Goal: Task Accomplishment & Management: Manage account settings

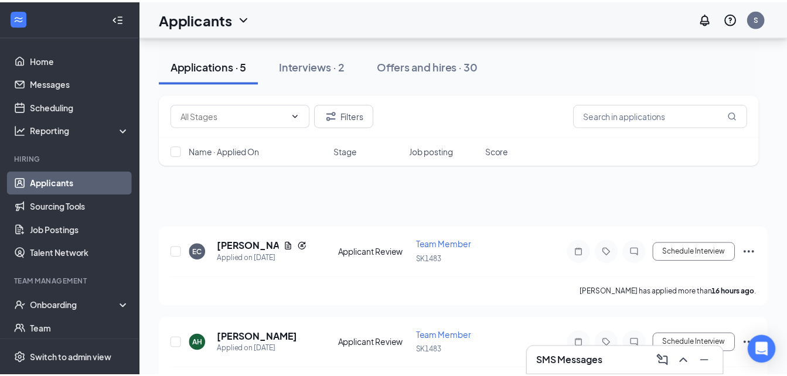
scroll to position [219, 0]
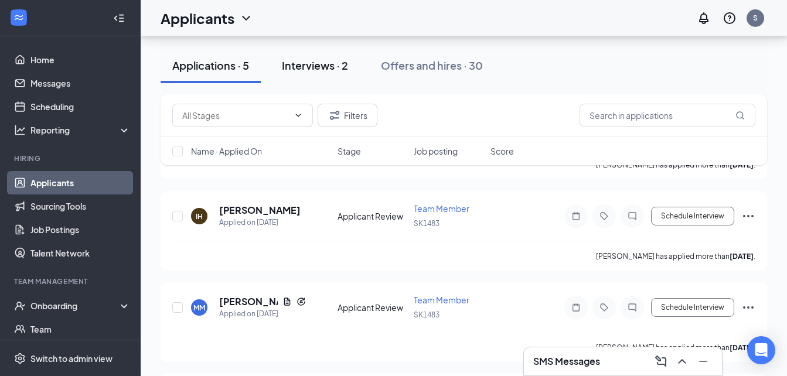
click at [321, 74] on button "Interviews · 2" at bounding box center [315, 65] width 90 height 35
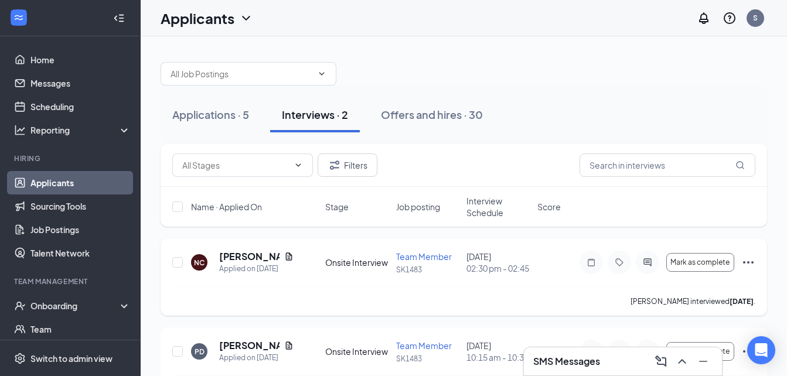
scroll to position [64, 0]
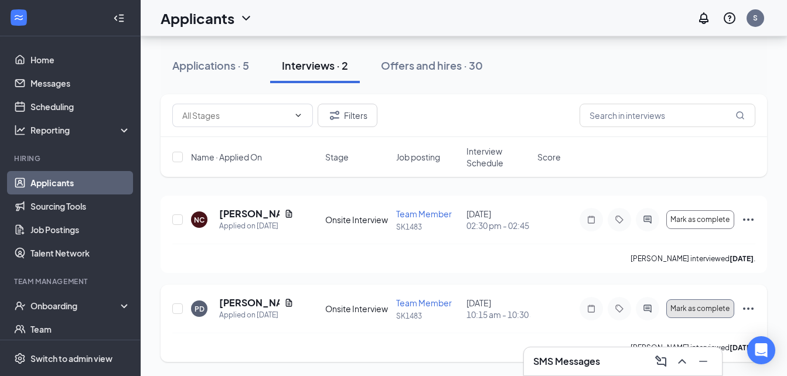
click at [713, 308] on button "Mark as complete" at bounding box center [700, 308] width 68 height 19
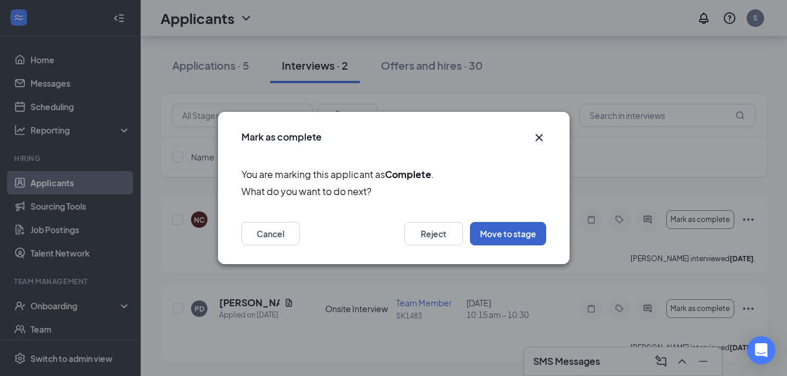
click at [493, 239] on button "Move to stage" at bounding box center [508, 233] width 76 height 23
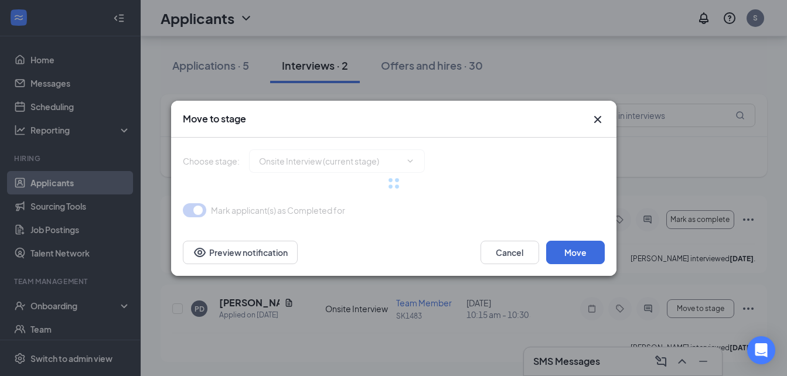
type input "Hiring Complete (final stage)"
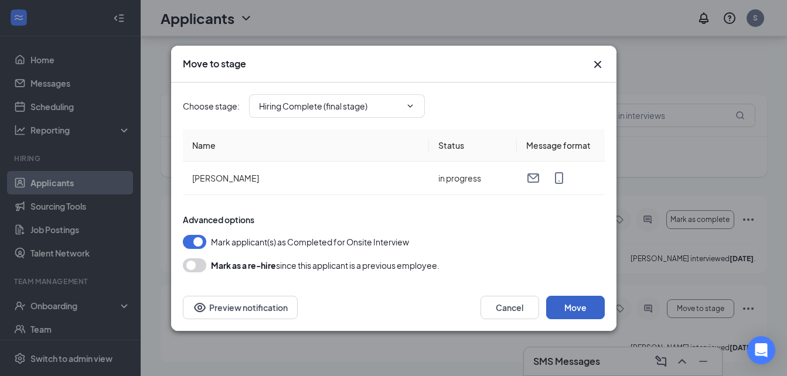
click at [575, 314] on button "Move" at bounding box center [575, 307] width 59 height 23
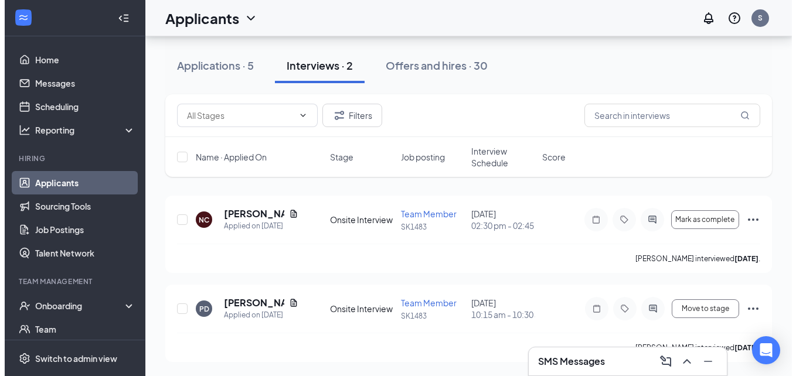
scroll to position [0, 0]
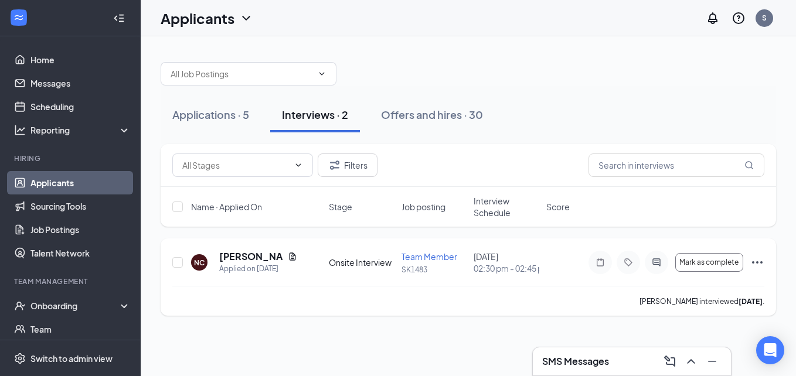
click at [761, 264] on icon "Ellipses" at bounding box center [757, 263] width 14 height 14
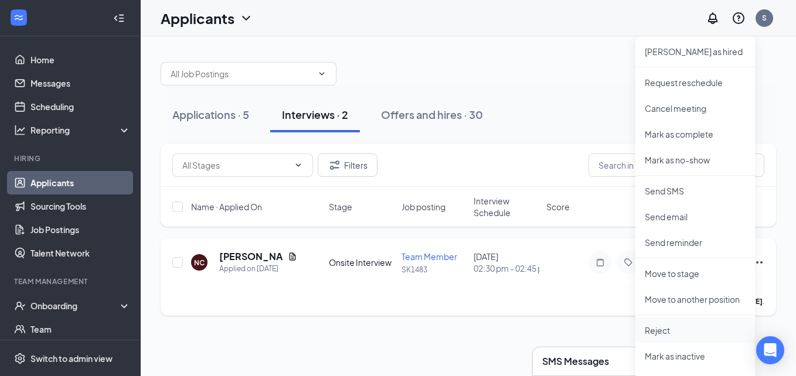
click at [670, 325] on p "Reject" at bounding box center [695, 331] width 101 height 12
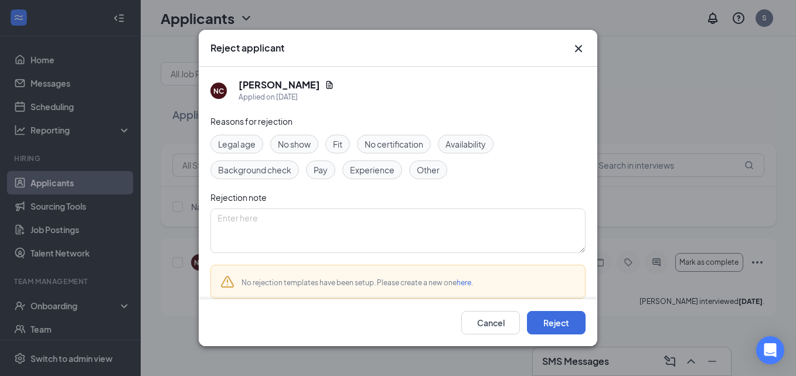
click at [288, 148] on span "No show" at bounding box center [294, 144] width 33 height 13
click at [542, 319] on button "Reject" at bounding box center [556, 322] width 59 height 23
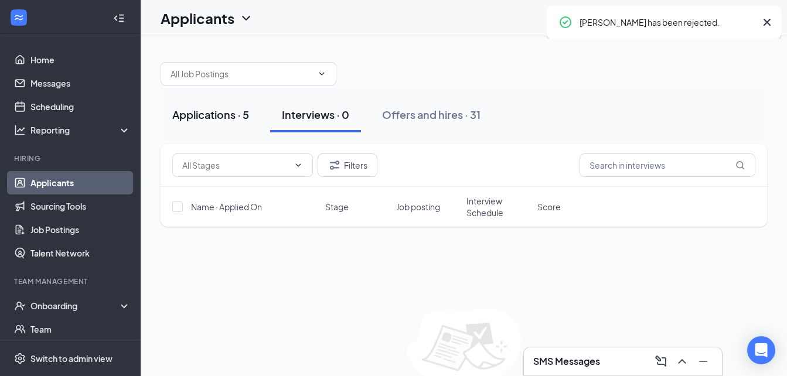
click at [205, 112] on div "Applications · 5" at bounding box center [210, 114] width 77 height 15
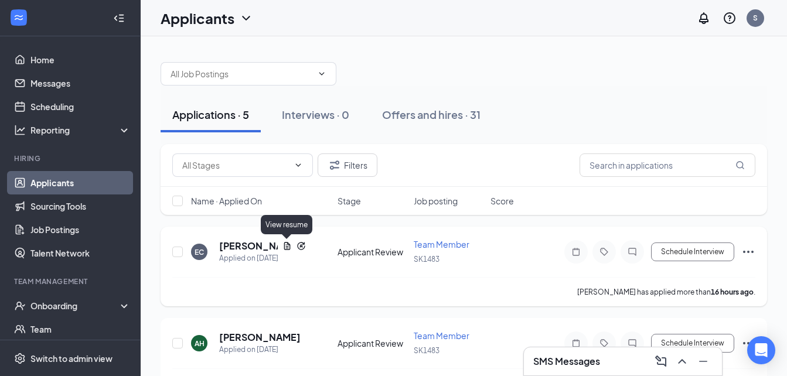
click at [289, 247] on icon "Document" at bounding box center [286, 245] width 9 height 9
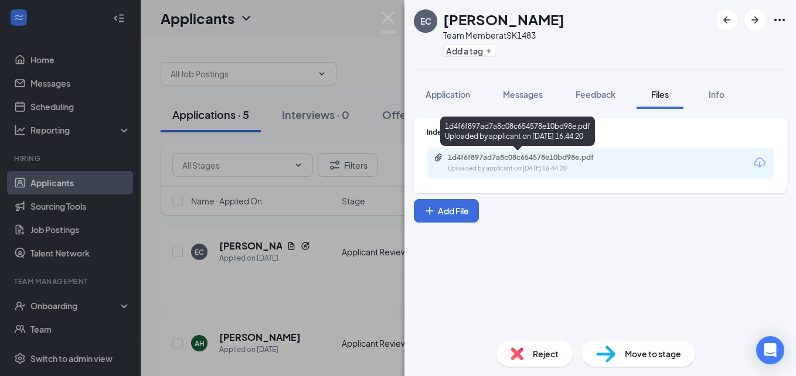
click at [521, 169] on div "Uploaded by applicant on [DATE] 16:44:20" at bounding box center [536, 168] width 176 height 9
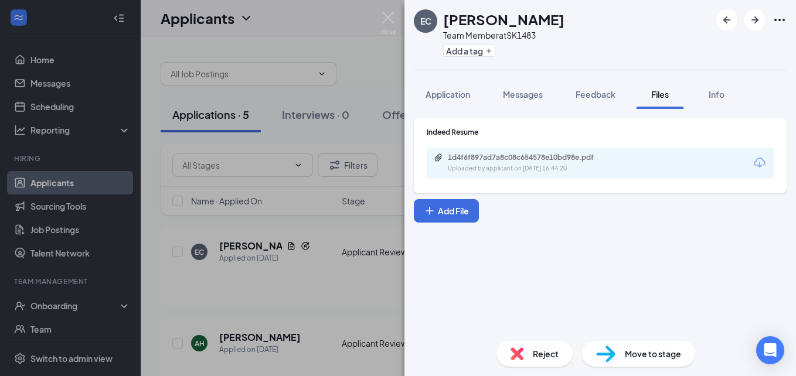
click at [653, 352] on span "Move to stage" at bounding box center [653, 354] width 56 height 13
type input "Onsite Interview (next stage)"
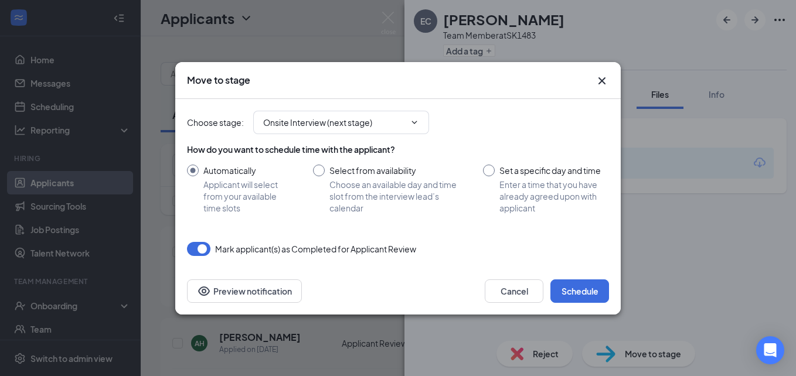
click at [485, 182] on input "Set a specific day and time Enter a time that you have already agreed upon with…" at bounding box center [546, 189] width 126 height 49
radio input "true"
radio input "false"
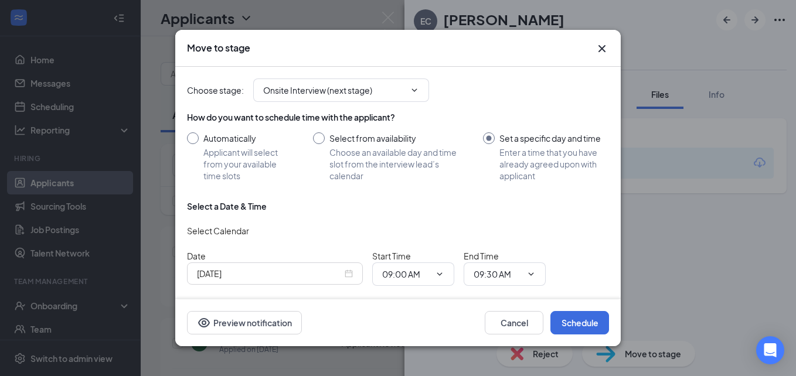
click at [349, 279] on div "[DATE]" at bounding box center [275, 273] width 156 height 13
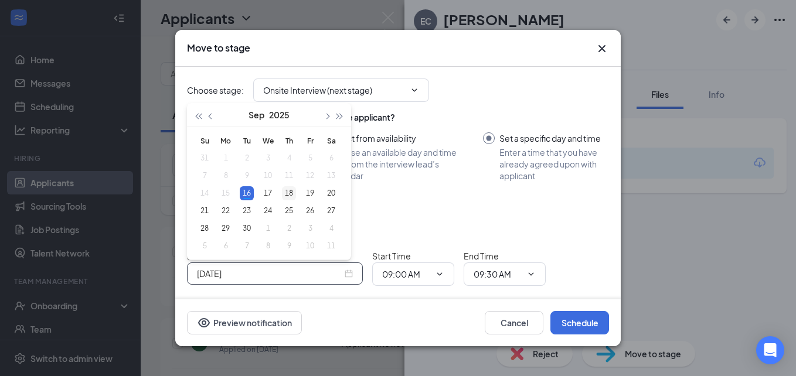
type input "[DATE]"
click at [291, 187] on div "18" at bounding box center [289, 193] width 14 height 14
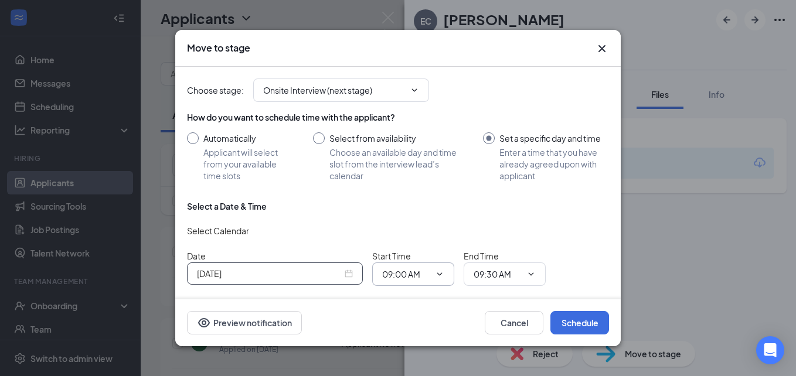
click at [437, 282] on span "09:00 AM" at bounding box center [413, 274] width 82 height 23
click at [415, 273] on input "09:00 AM" at bounding box center [406, 274] width 48 height 13
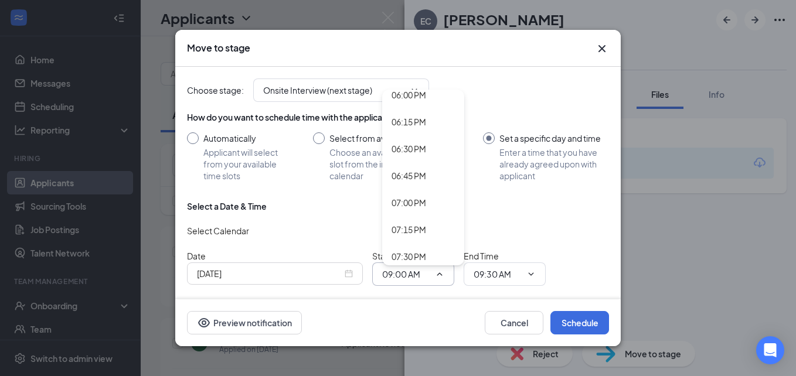
scroll to position [1905, 0]
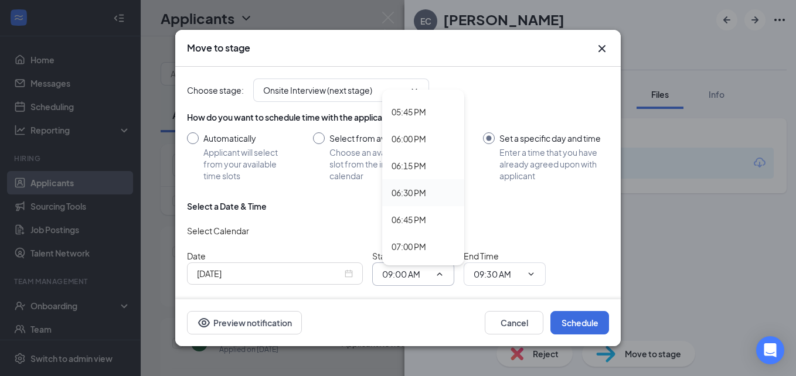
click at [408, 193] on div "06:30 PM" at bounding box center [408, 192] width 35 height 13
type input "06:30 PM"
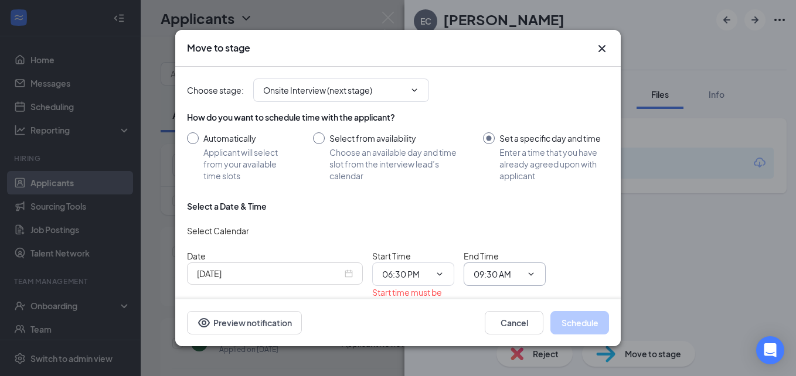
click at [494, 282] on span "09:30 AM" at bounding box center [505, 274] width 82 height 23
click at [516, 267] on span "09:30 AM" at bounding box center [505, 274] width 82 height 23
click at [524, 274] on span at bounding box center [530, 274] width 12 height 9
click at [499, 268] on input "09:30 AM" at bounding box center [498, 274] width 48 height 13
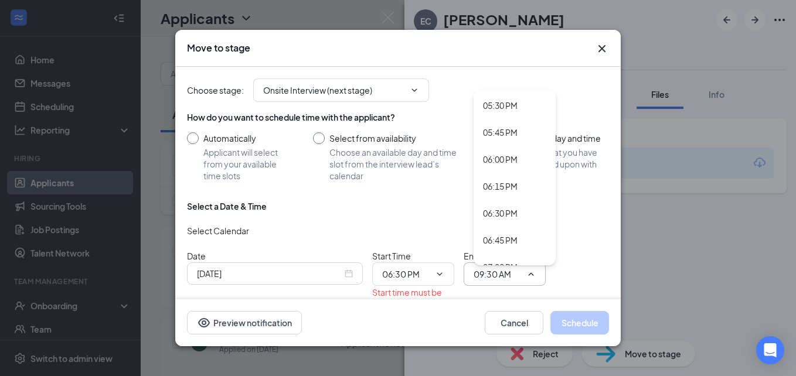
scroll to position [1885, 0]
click at [512, 210] on div "06:30 PM" at bounding box center [500, 212] width 35 height 13
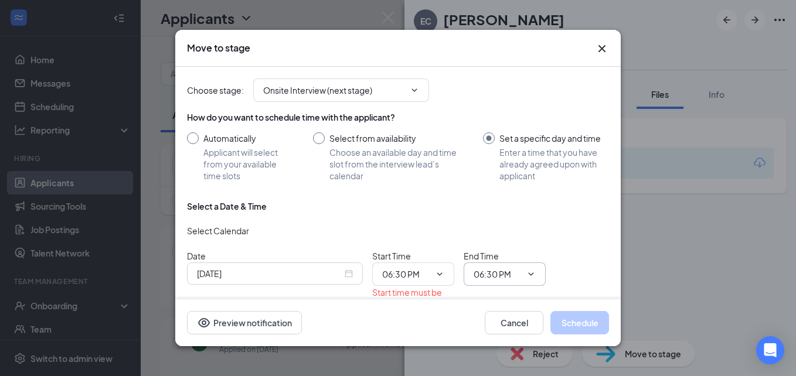
click at [520, 274] on input "06:30 PM" at bounding box center [498, 274] width 48 height 13
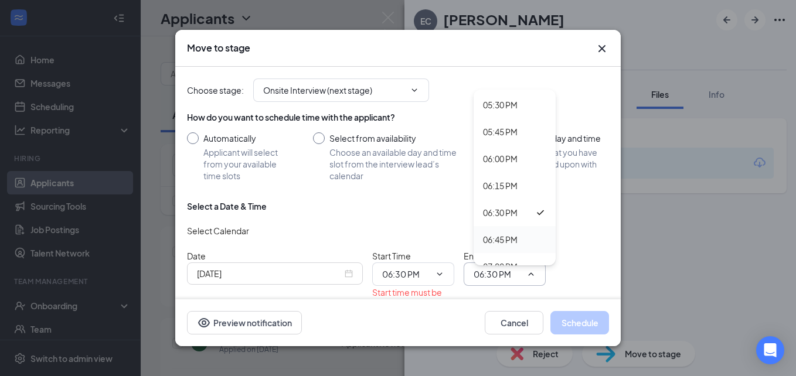
click at [517, 242] on div "06:45 PM" at bounding box center [500, 239] width 35 height 13
type input "06:45 PM"
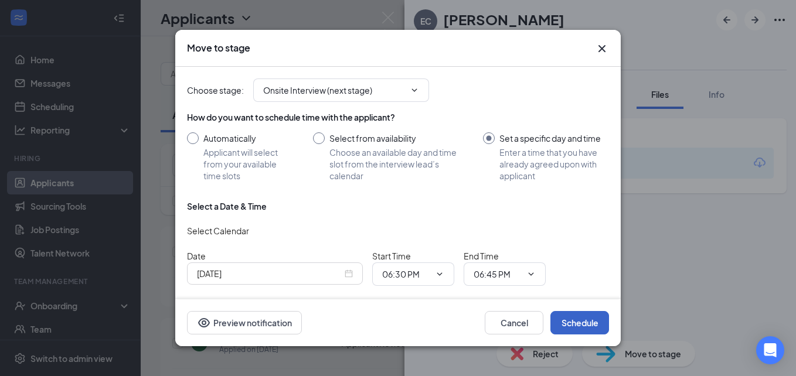
click at [574, 315] on button "Schedule" at bounding box center [579, 322] width 59 height 23
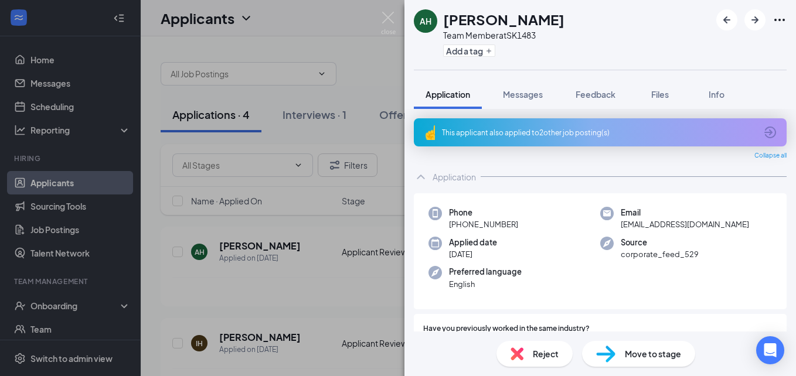
click at [636, 357] on span "Move to stage" at bounding box center [653, 354] width 56 height 13
type input "Onsite Interview (next stage)"
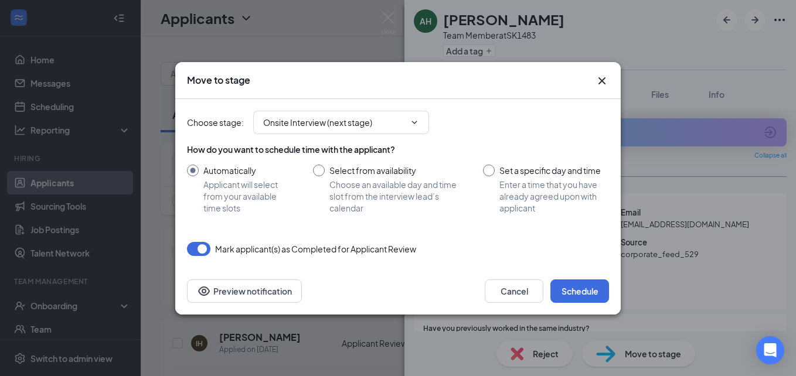
click at [492, 172] on input "Set a specific day and time Enter a time that you have already agreed upon with…" at bounding box center [546, 189] width 126 height 49
radio input "true"
radio input "false"
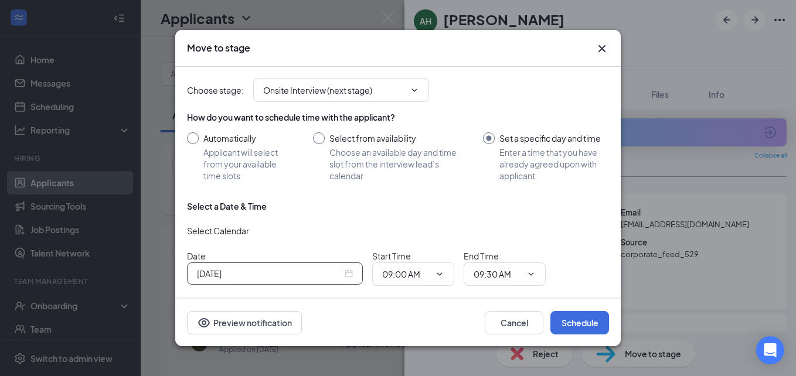
click at [314, 282] on div "[DATE]" at bounding box center [275, 274] width 176 height 22
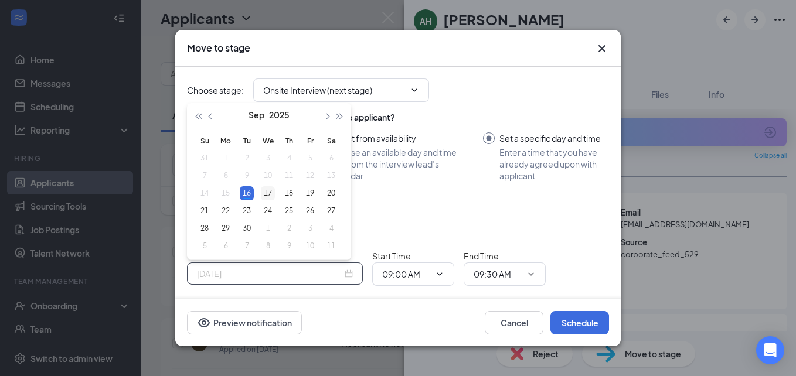
type input "[DATE]"
click at [270, 192] on div "17" at bounding box center [268, 193] width 14 height 14
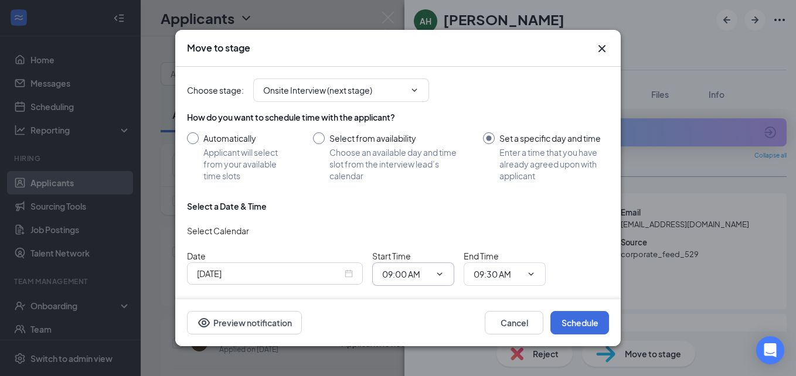
click at [428, 267] on span "09:00 AM" at bounding box center [413, 274] width 82 height 23
click at [435, 274] on icon "ChevronDown" at bounding box center [439, 274] width 9 height 9
click at [410, 269] on input "09:00 AM" at bounding box center [406, 274] width 48 height 13
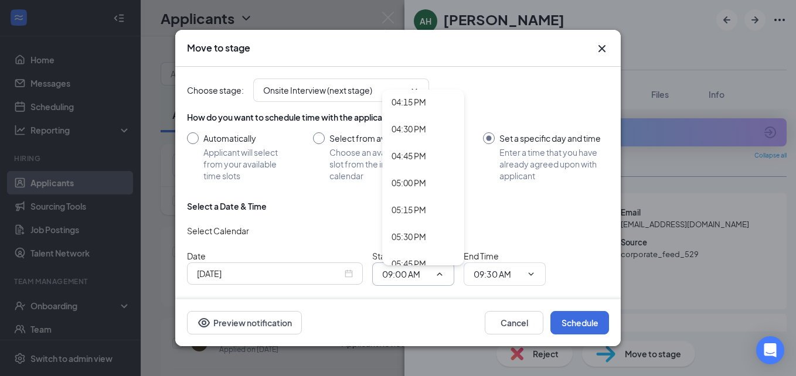
scroll to position [1754, 0]
click at [416, 182] on div "05:00 PM" at bounding box center [408, 182] width 35 height 13
type input "05:00 PM"
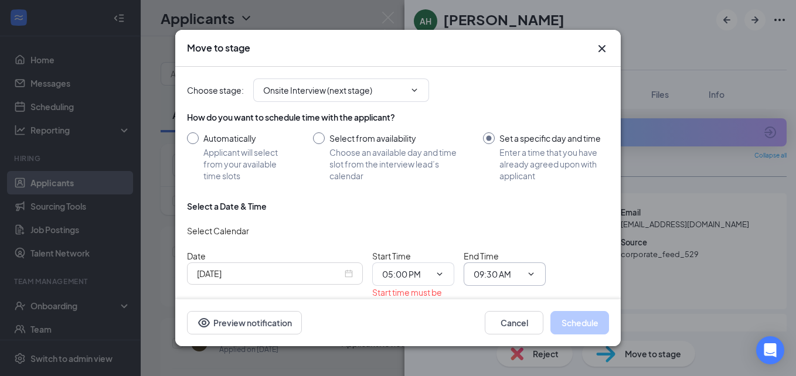
click at [491, 267] on span "09:30 AM" at bounding box center [505, 274] width 82 height 23
click at [510, 280] on input "09:30 AM" at bounding box center [498, 274] width 48 height 13
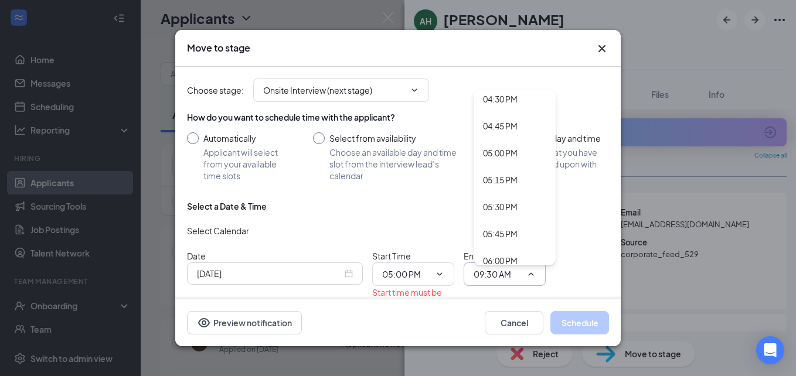
scroll to position [1786, 0]
click at [505, 172] on div "05:15 PM" at bounding box center [500, 177] width 35 height 13
type input "05:15 PM"
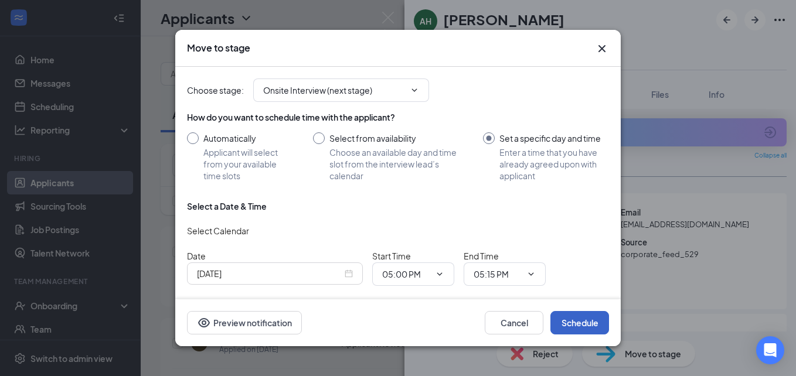
click at [564, 319] on button "Schedule" at bounding box center [579, 322] width 59 height 23
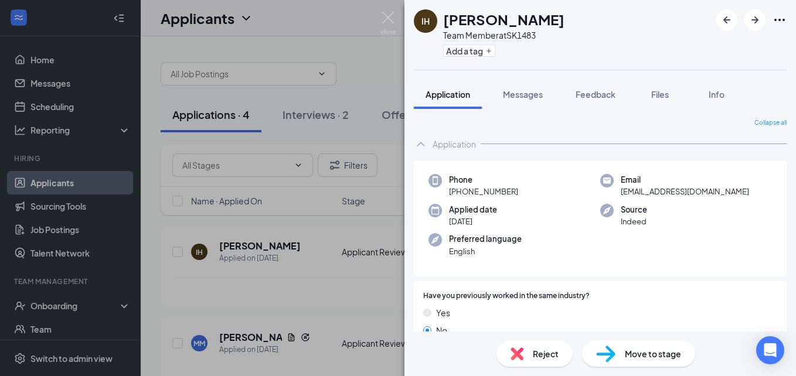
click at [624, 357] on div "Move to stage" at bounding box center [638, 354] width 113 height 26
type input "Onsite Interview (next stage)"
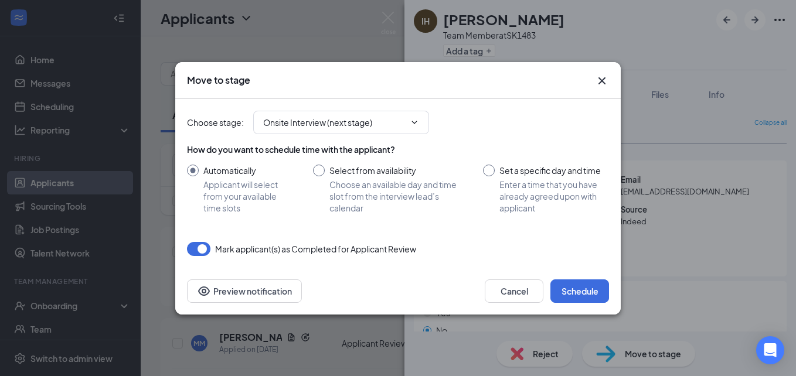
click at [497, 193] on input "Set a specific day and time Enter a time that you have already agreed upon with…" at bounding box center [546, 189] width 126 height 49
radio input "true"
radio input "false"
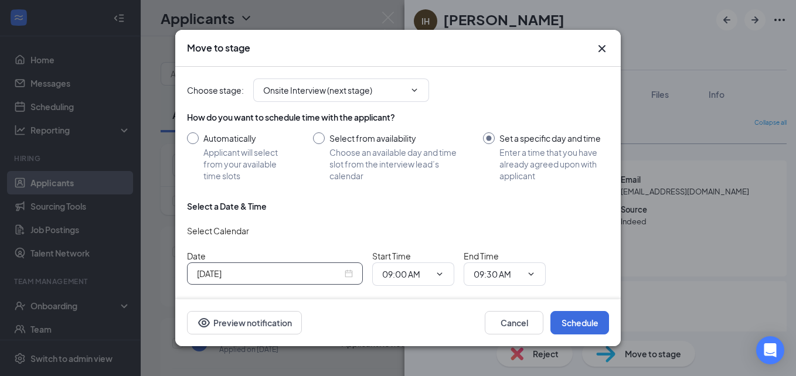
click at [294, 280] on input "[DATE]" at bounding box center [269, 273] width 145 height 13
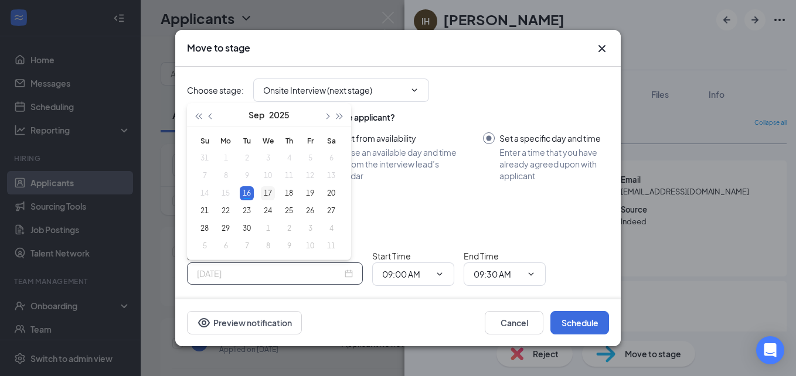
type input "[DATE]"
click at [271, 197] on div "17" at bounding box center [268, 193] width 14 height 14
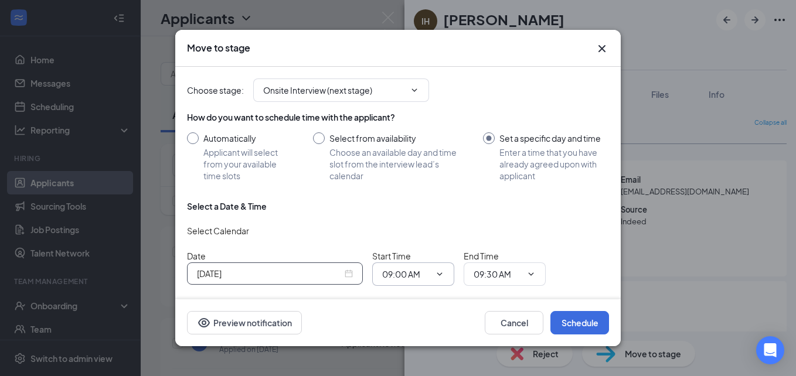
click at [411, 275] on input "09:00 AM" at bounding box center [406, 274] width 48 height 13
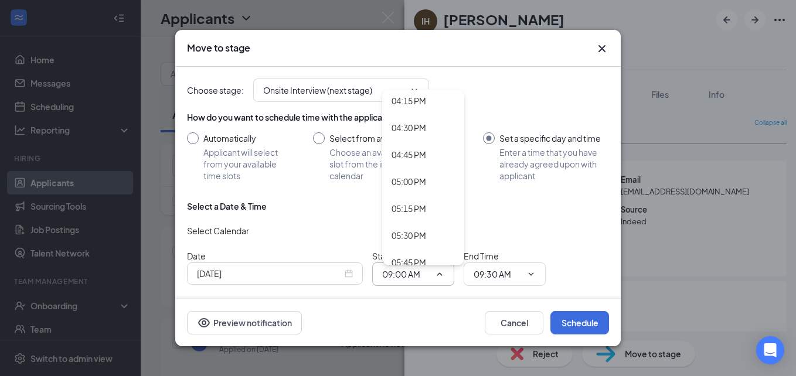
scroll to position [1774, 0]
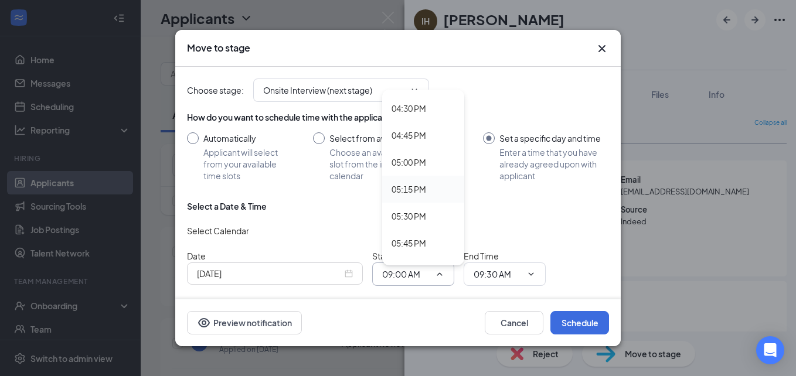
click at [425, 195] on div "05:15 PM" at bounding box center [408, 189] width 35 height 13
type input "05:15 PM"
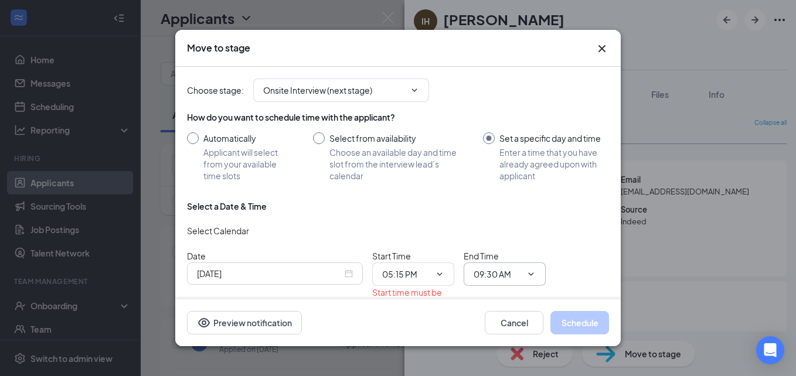
click at [484, 275] on input "09:30 AM" at bounding box center [498, 274] width 48 height 13
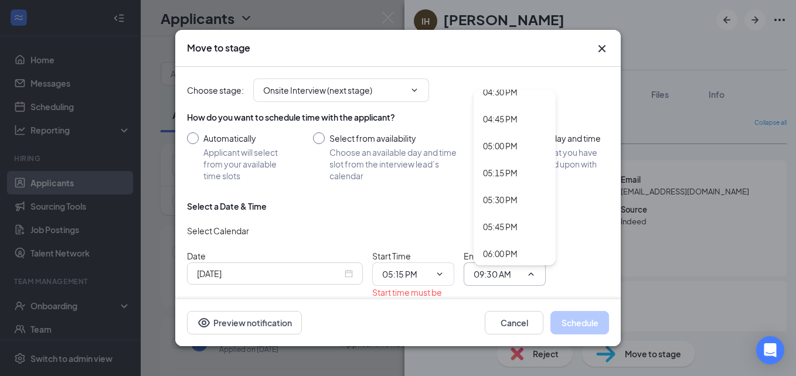
scroll to position [1791, 0]
click at [506, 205] on div "05:30 PM" at bounding box center [500, 199] width 35 height 13
type input "05:30 PM"
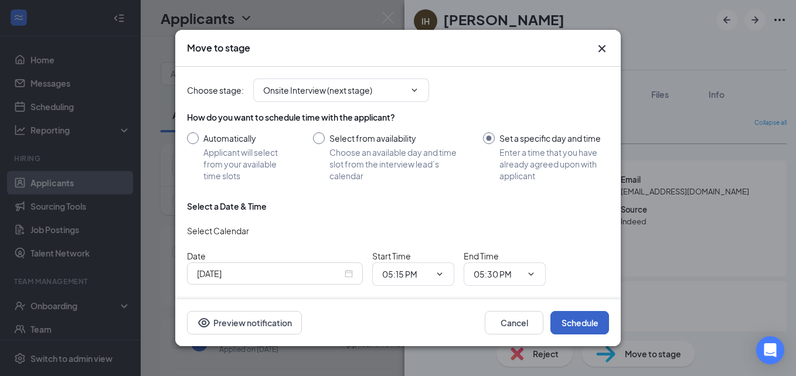
click at [575, 329] on button "Schedule" at bounding box center [579, 322] width 59 height 23
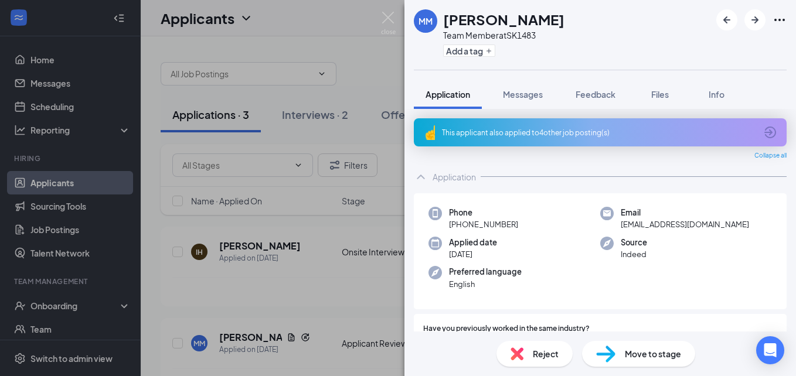
click at [657, 357] on span "Move to stage" at bounding box center [653, 354] width 56 height 13
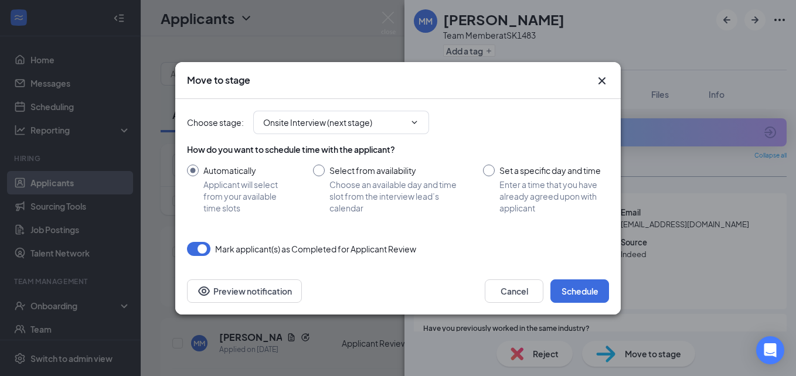
click at [496, 181] on input "Set a specific day and time Enter a time that you have already agreed upon with…" at bounding box center [546, 189] width 126 height 49
radio input "true"
radio input "false"
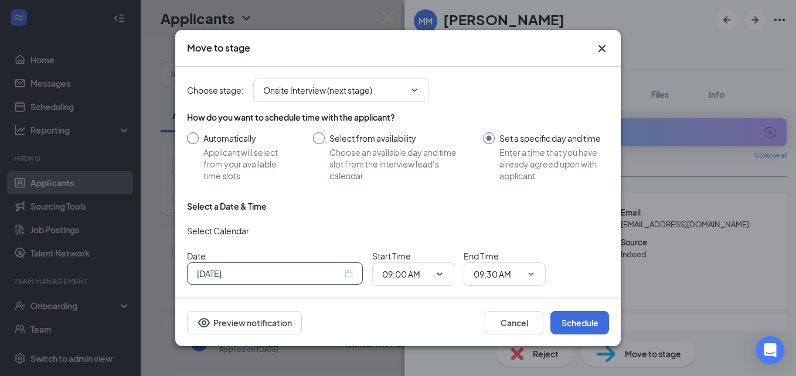
click at [345, 271] on div "[DATE]" at bounding box center [275, 273] width 156 height 13
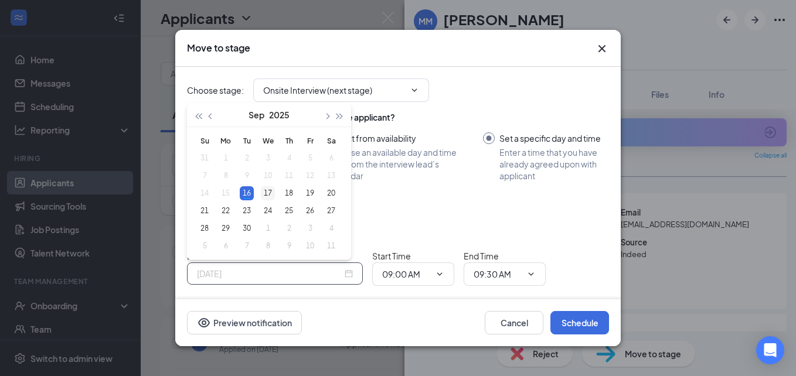
type input "[DATE]"
click at [262, 189] on div "17" at bounding box center [268, 193] width 14 height 14
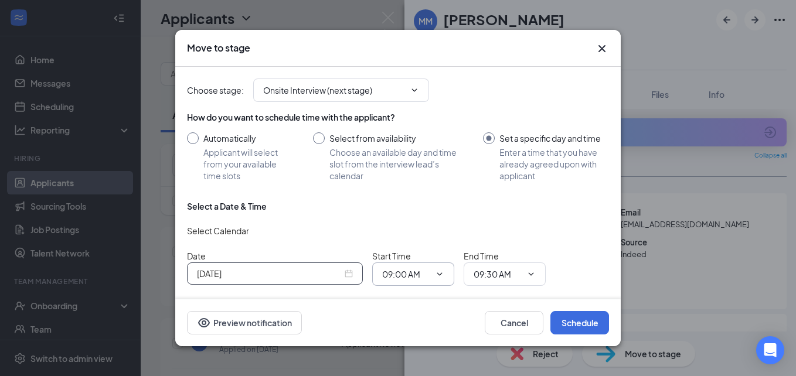
click at [385, 271] on input "09:00 AM" at bounding box center [406, 274] width 48 height 13
click at [412, 189] on div "05:45 PM" at bounding box center [408, 185] width 35 height 13
type input "05:45 PM"
click at [516, 269] on input "09:30 AM" at bounding box center [498, 274] width 48 height 13
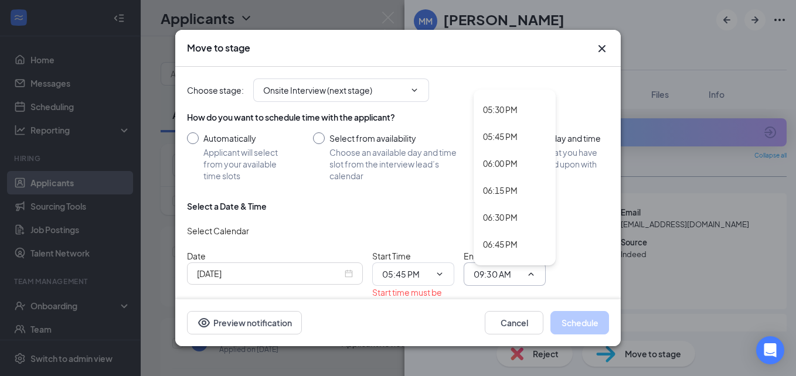
scroll to position [1881, 0]
click at [507, 168] on div "06:00 PM" at bounding box center [500, 162] width 35 height 13
type input "06:00 PM"
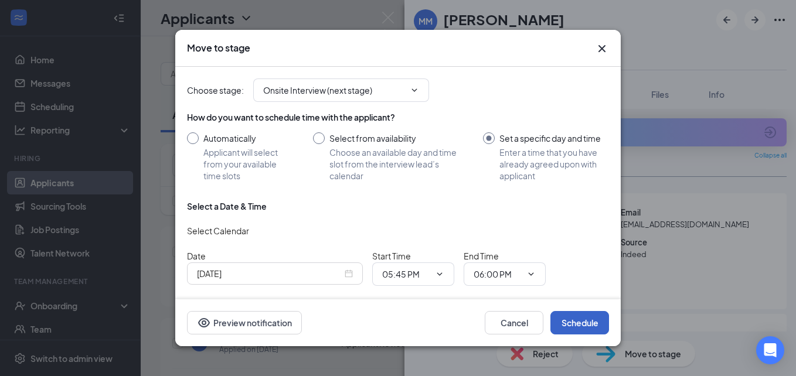
click at [583, 329] on button "Schedule" at bounding box center [579, 322] width 59 height 23
